Goal: Task Accomplishment & Management: Use online tool/utility

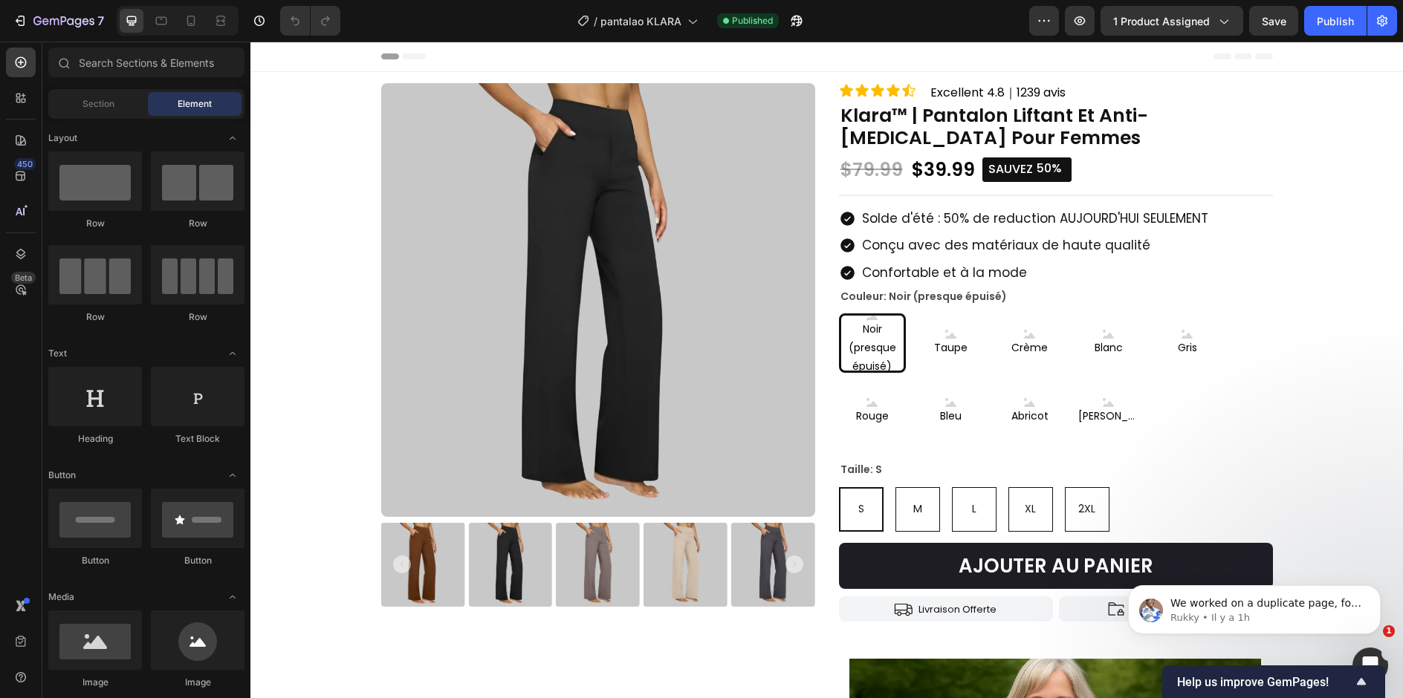
click at [1370, 657] on icon "Ouvrir le Messenger Intercom" at bounding box center [1368, 663] width 25 height 25
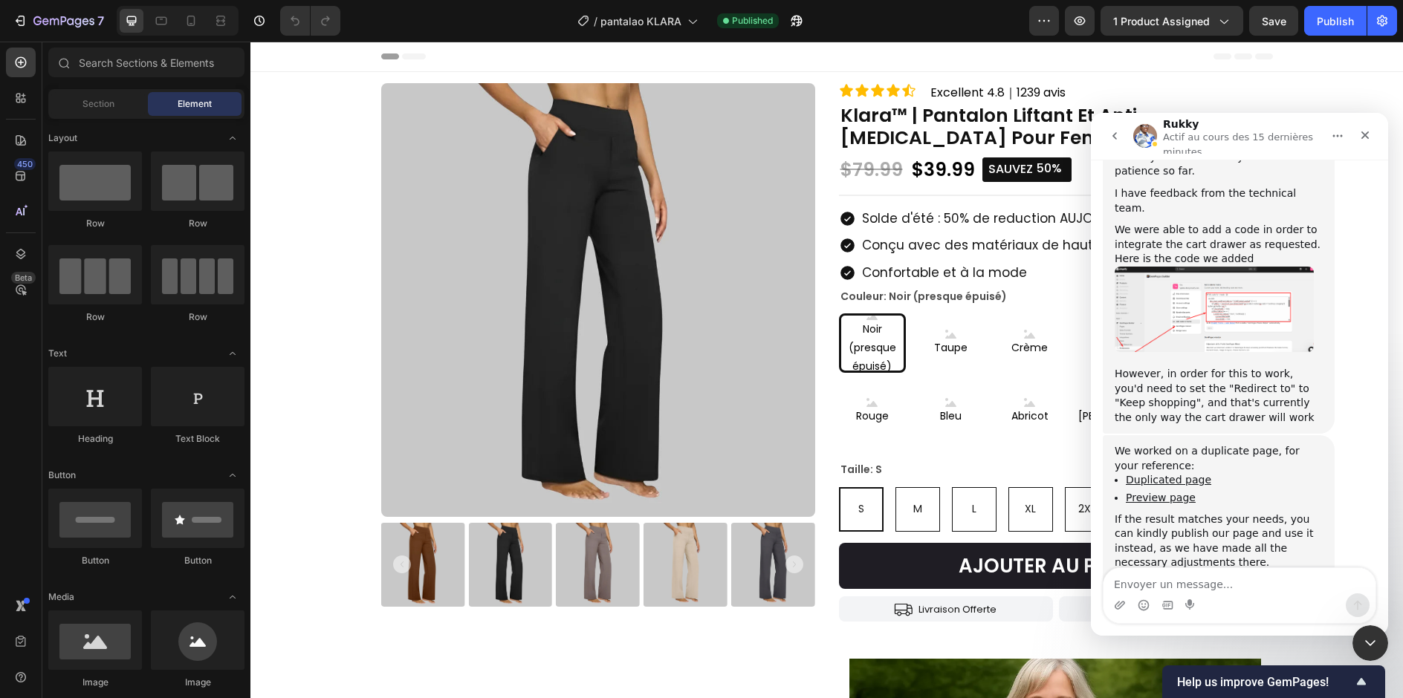
scroll to position [2543, 0]
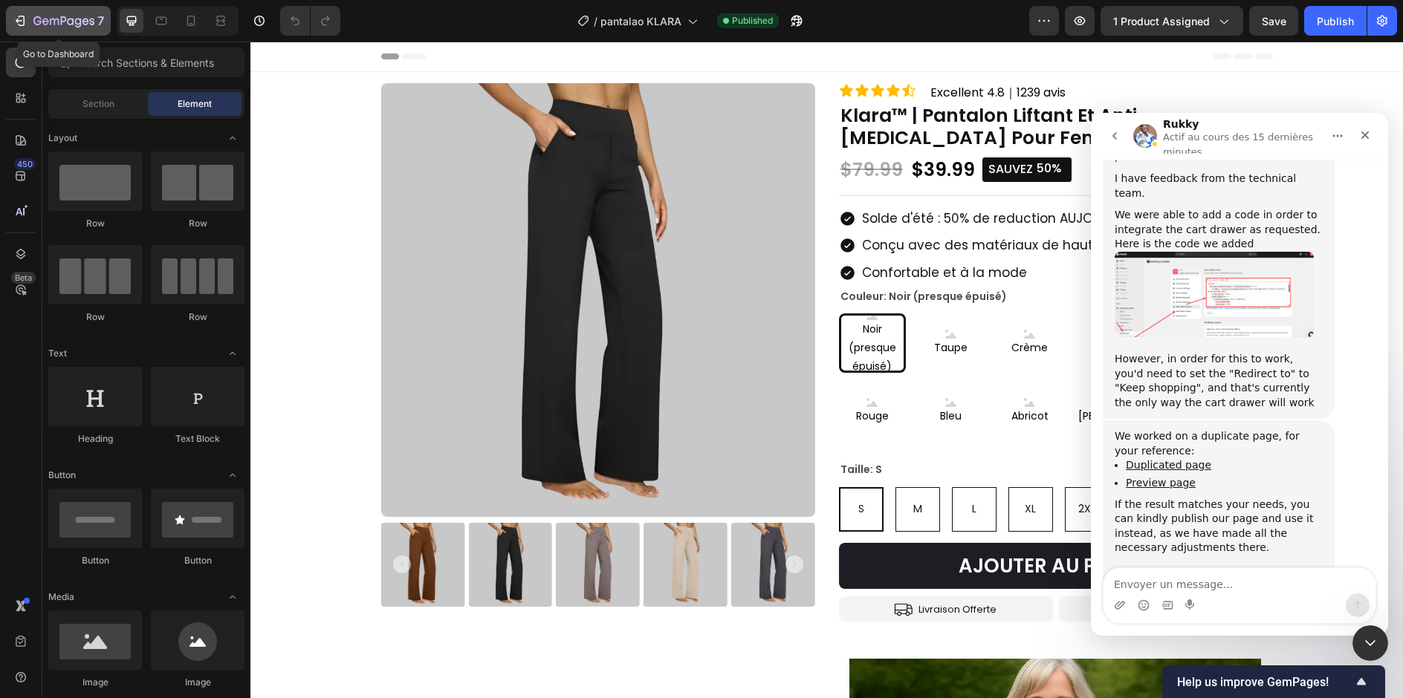
click at [53, 17] on icon "button" at bounding box center [63, 22] width 61 height 13
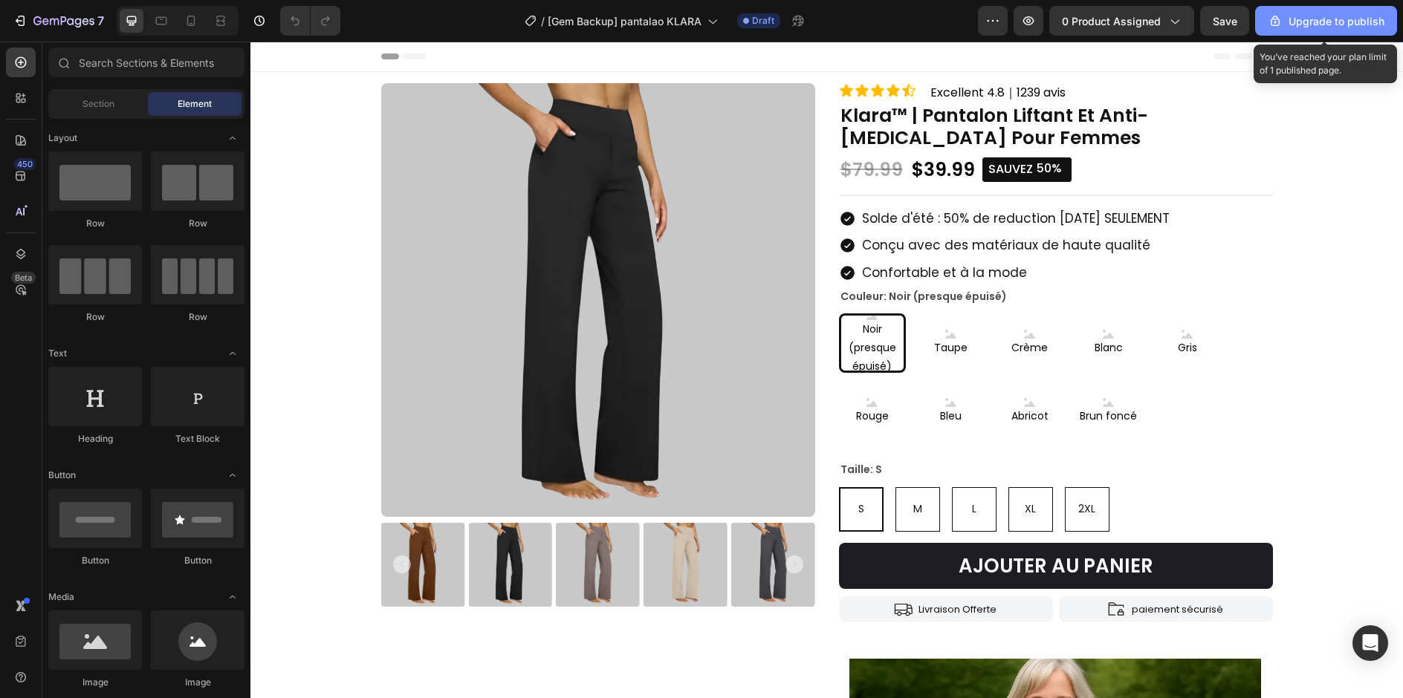
click at [1292, 25] on div "Upgrade to publish" at bounding box center [1325, 21] width 117 height 16
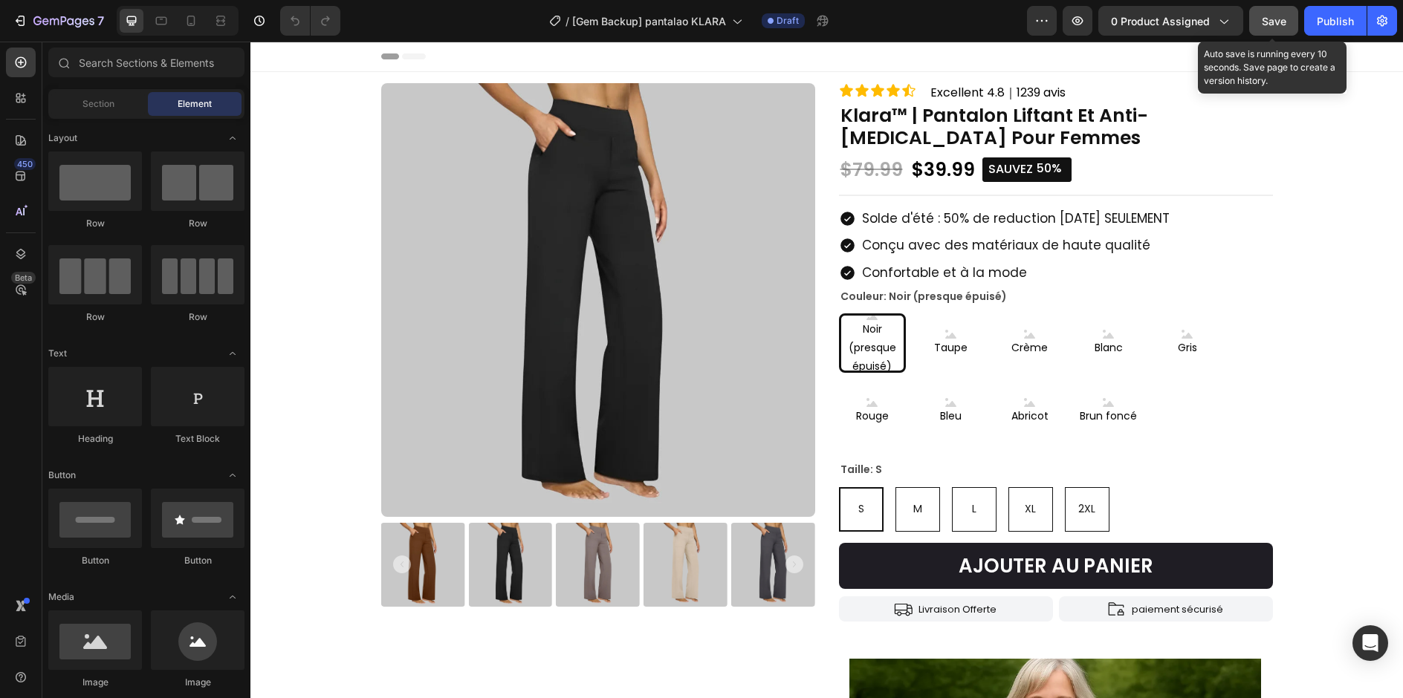
click at [1280, 24] on span "Save" at bounding box center [1273, 21] width 25 height 13
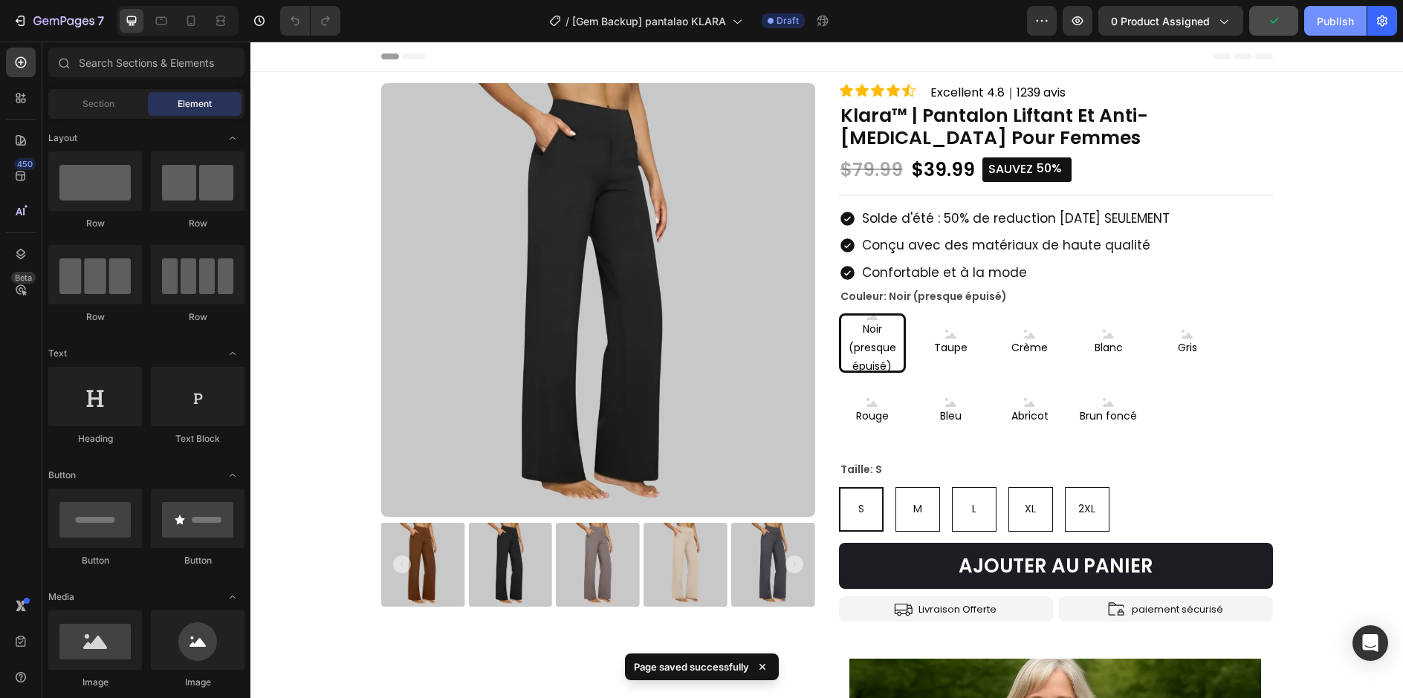
click at [1344, 23] on div "Publish" at bounding box center [1334, 21] width 37 height 16
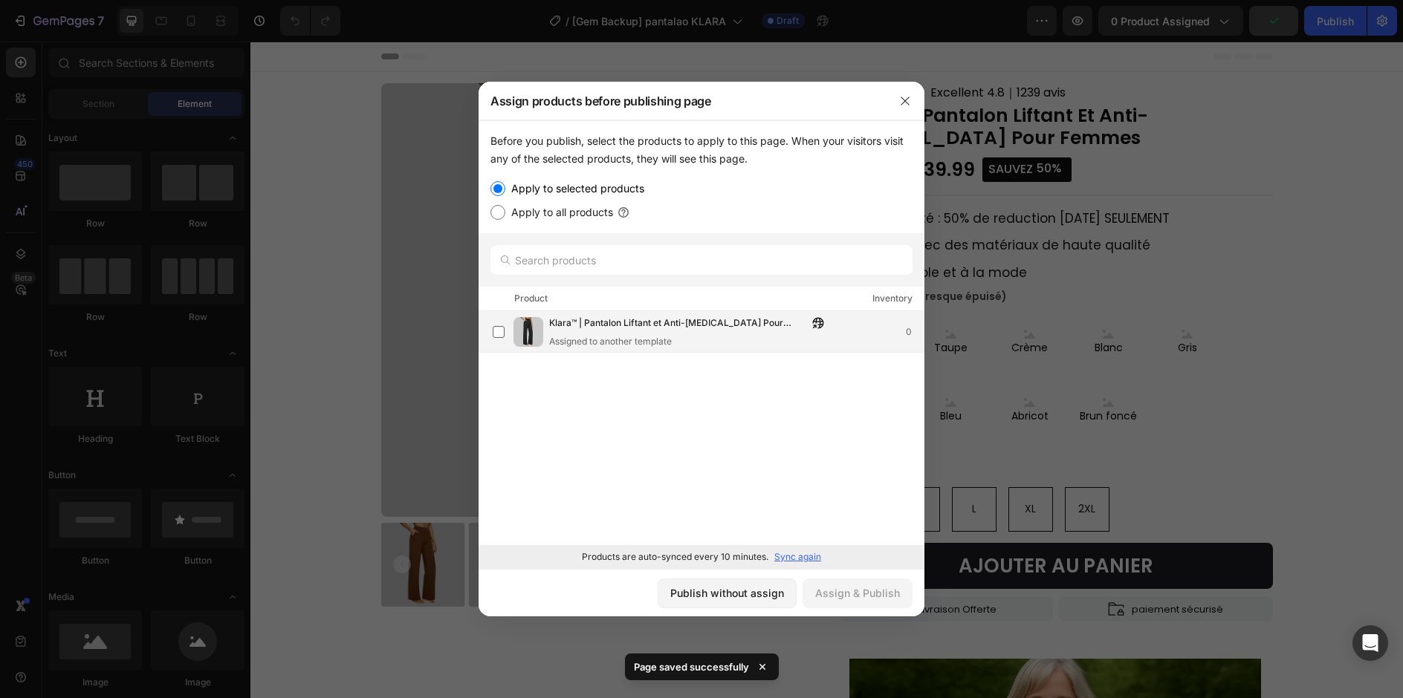
click at [624, 342] on div "Assigned to another template" at bounding box center [690, 341] width 282 height 13
click at [871, 593] on div "Assign & Publish" at bounding box center [857, 593] width 85 height 16
